Goal: Task Accomplishment & Management: Complete application form

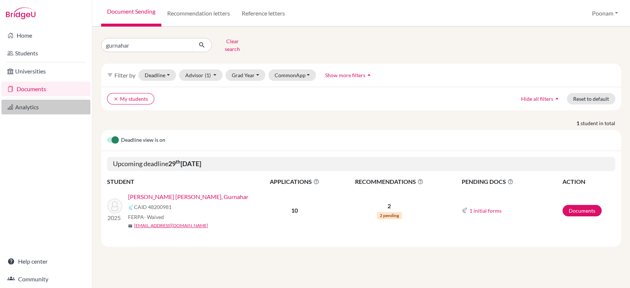
click at [23, 108] on link "Analytics" at bounding box center [45, 107] width 89 height 15
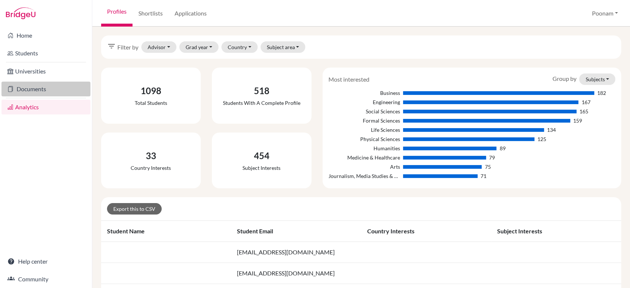
click at [20, 90] on link "Documents" at bounding box center [45, 89] width 89 height 15
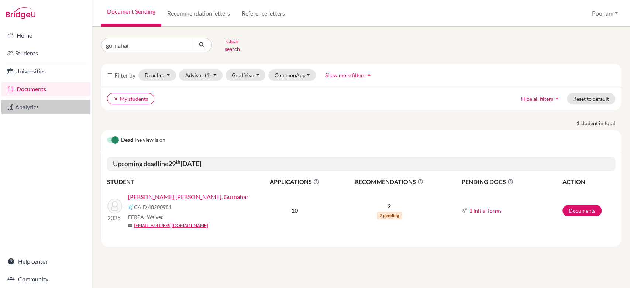
click at [21, 105] on link "Analytics" at bounding box center [45, 107] width 89 height 15
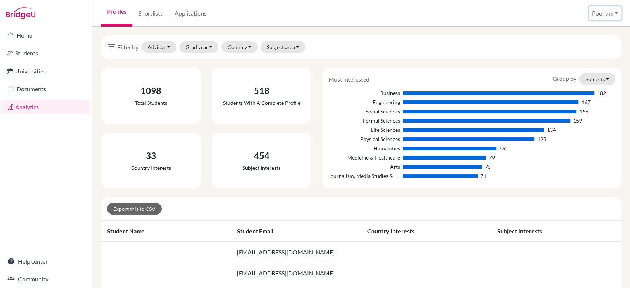
click at [598, 11] on button "Poonam" at bounding box center [605, 13] width 33 height 14
click at [585, 44] on link "School Settings" at bounding box center [593, 42] width 58 height 12
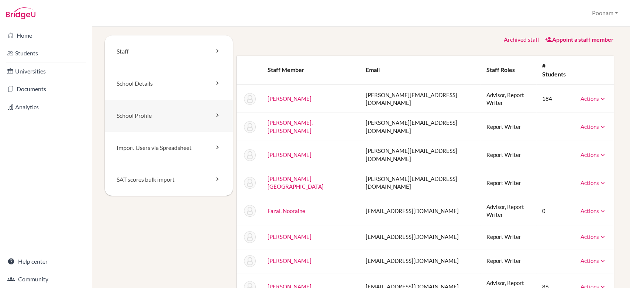
click at [148, 114] on link "School Profile" at bounding box center [169, 116] width 128 height 32
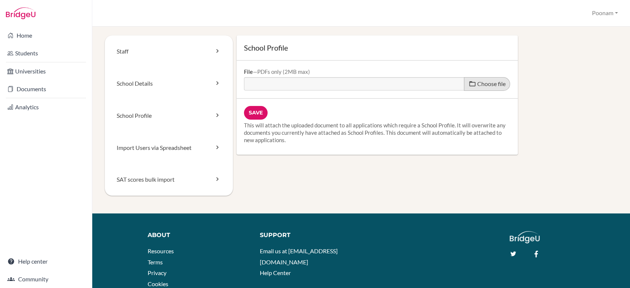
click at [478, 83] on span "Choose file" at bounding box center [492, 83] width 28 height 7
click at [357, 83] on input "Choose file" at bounding box center [300, 81] width 113 height 8
type input "C:\fakepath\Final School Profile Universities_2025-26.pdf"
type input "Final School Profile Universities_2025-26.pdf"
click at [254, 114] on input "Save" at bounding box center [256, 113] width 24 height 14
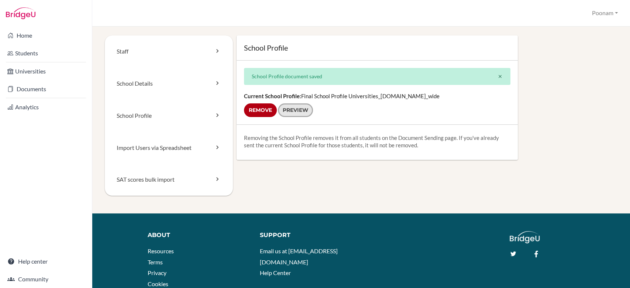
click at [294, 110] on link "Preview" at bounding box center [295, 110] width 35 height 14
click at [10, 88] on icon at bounding box center [10, 89] width 6 height 9
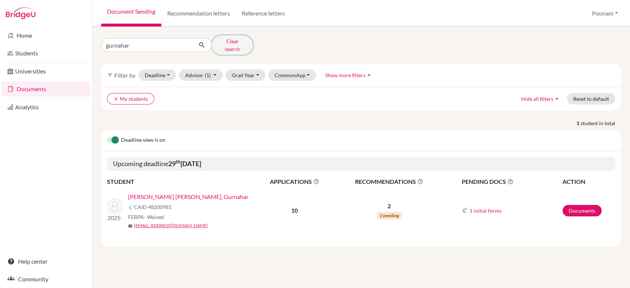
click at [225, 39] on button "Clear search" at bounding box center [232, 44] width 41 height 19
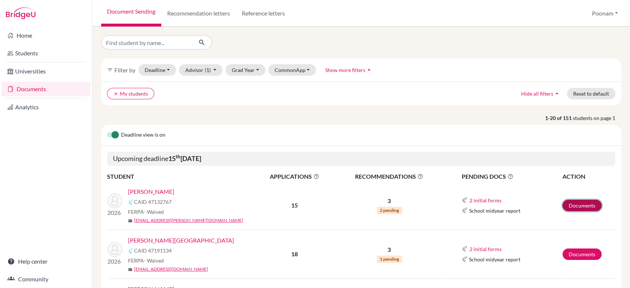
click at [563, 205] on link "Documents" at bounding box center [582, 205] width 39 height 11
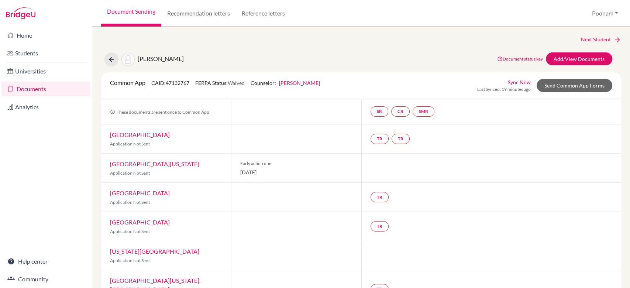
click at [508, 84] on link "Sync Now" at bounding box center [519, 82] width 23 height 8
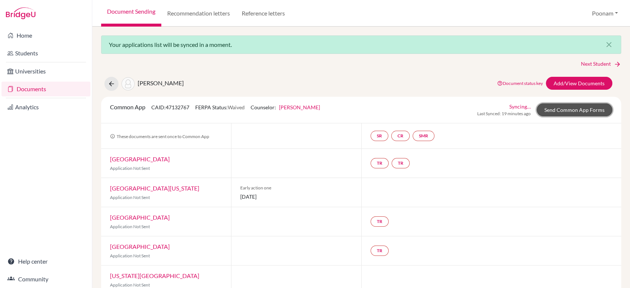
click at [550, 111] on link "Send Common App Forms" at bounding box center [575, 109] width 76 height 13
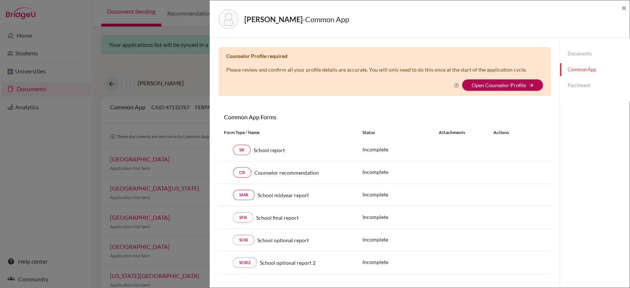
click at [505, 82] on link "Open Counselor Profile" at bounding box center [499, 85] width 54 height 6
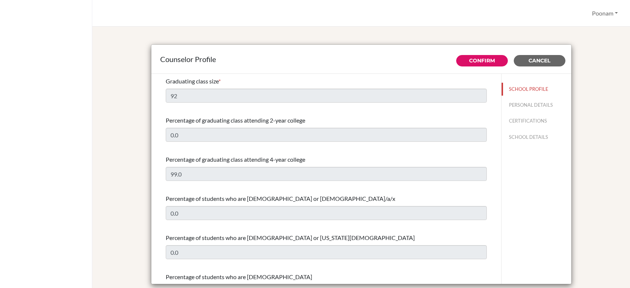
select select "0"
select select "352564"
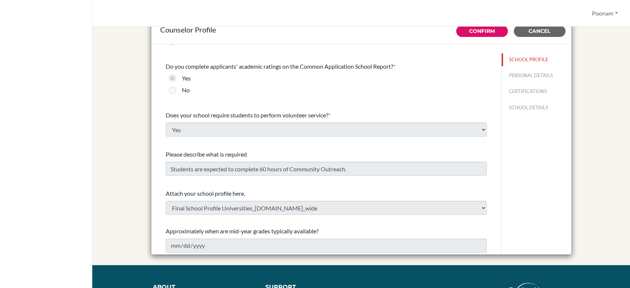
scroll to position [29, 0]
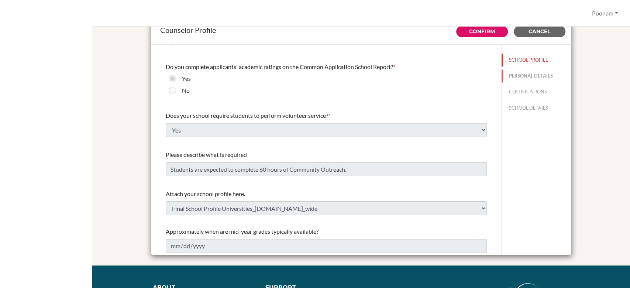
click at [512, 79] on button "PERSONAL DETAILS" at bounding box center [537, 75] width 70 height 13
type input "Poonam"
type input "[PERSON_NAME]"
type input "College & Career Guidance Counselor"
type input "91.8959607227"
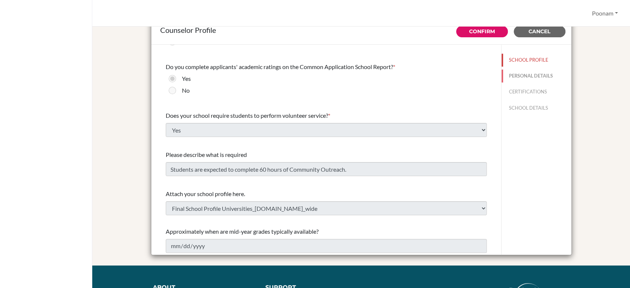
type input "[EMAIL_ADDRESS][DOMAIN_NAME]"
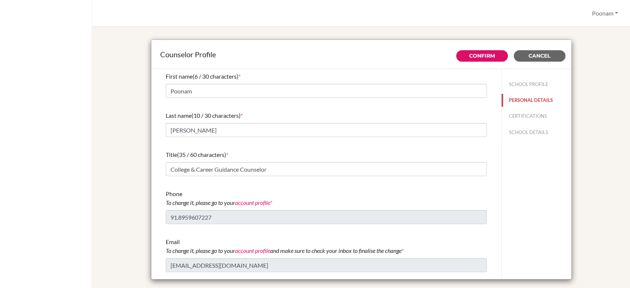
scroll to position [0, 0]
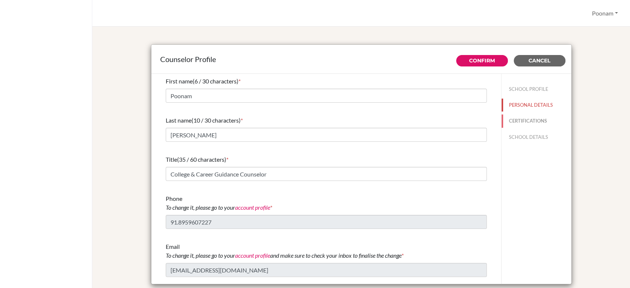
click at [520, 122] on button "CERTIFICATIONS" at bounding box center [537, 120] width 70 height 13
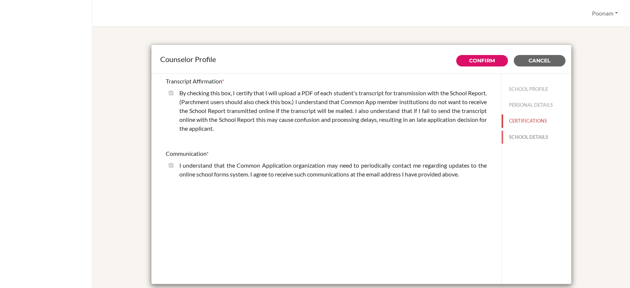
click at [521, 137] on button "SCHOOL DETAILS" at bounding box center [537, 137] width 70 height 13
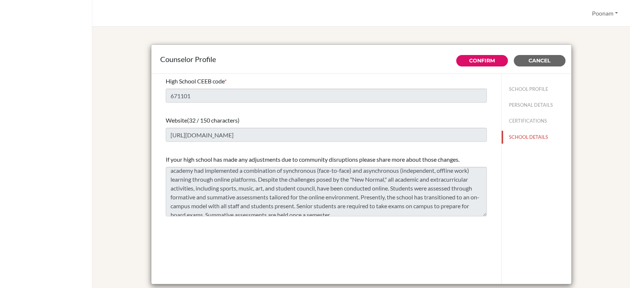
scroll to position [27, 0]
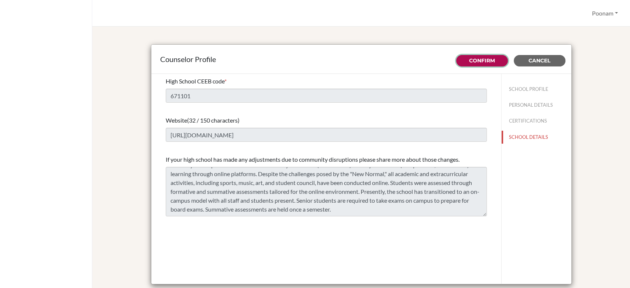
click at [469, 62] on link "Confirm" at bounding box center [482, 60] width 26 height 7
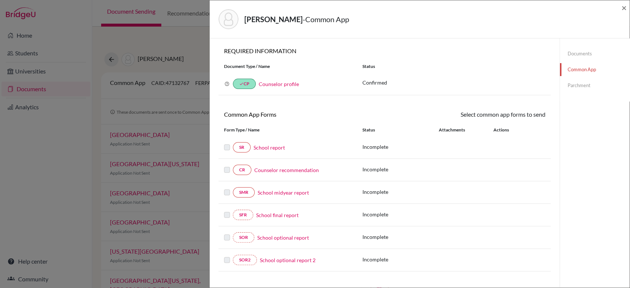
click at [577, 55] on link "Documents" at bounding box center [595, 53] width 70 height 13
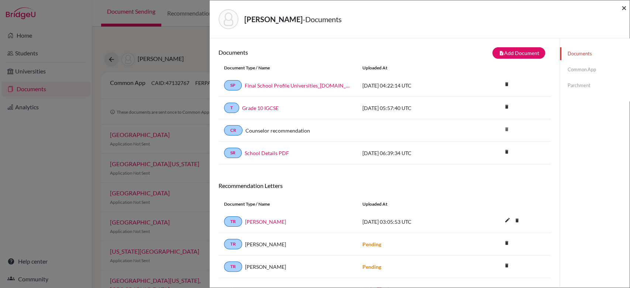
click at [625, 6] on span "×" at bounding box center [624, 7] width 5 height 11
